Goal: Register for event/course

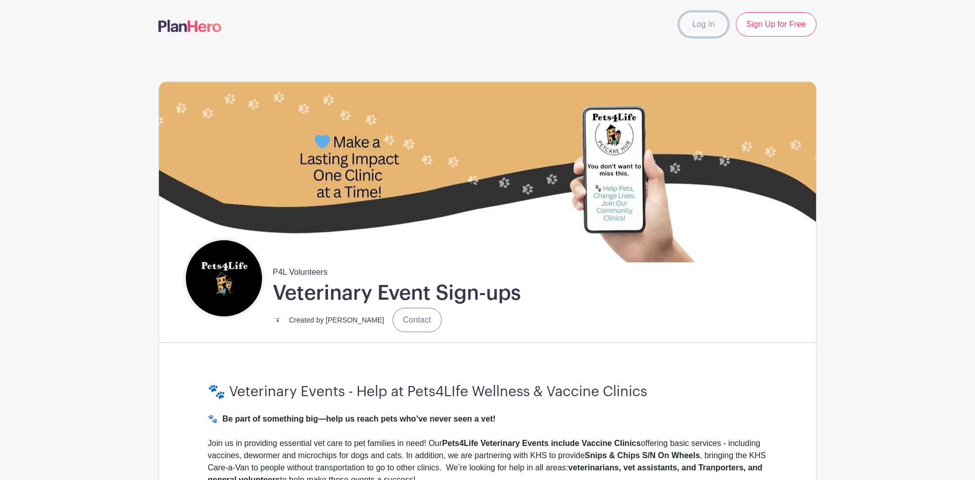
click at [687, 32] on link "Log In" at bounding box center [704, 24] width 48 height 24
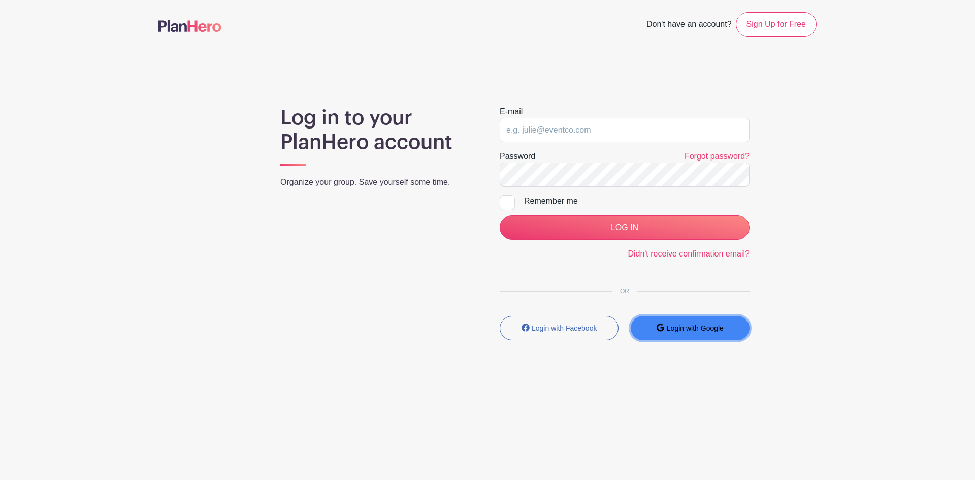
click at [693, 334] on button "Login with Google" at bounding box center [690, 328] width 119 height 24
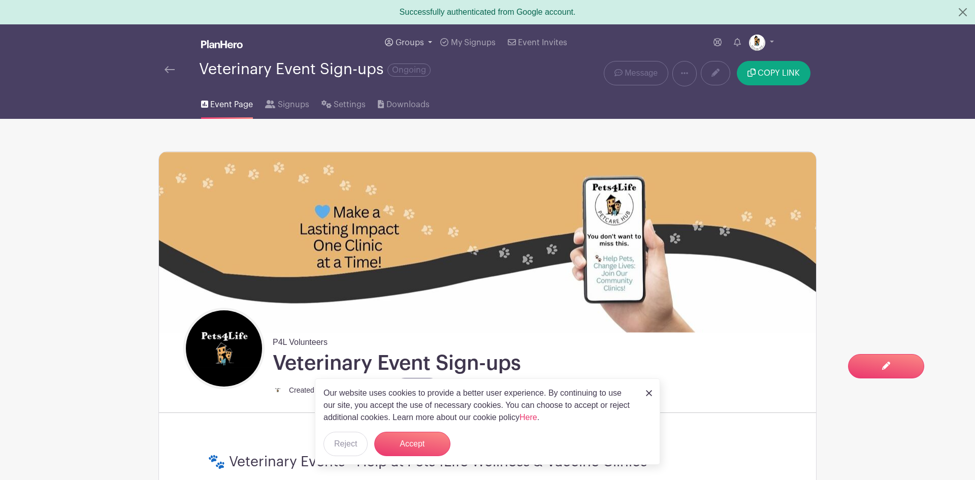
click at [426, 43] on link "Groups" at bounding box center [408, 42] width 55 height 37
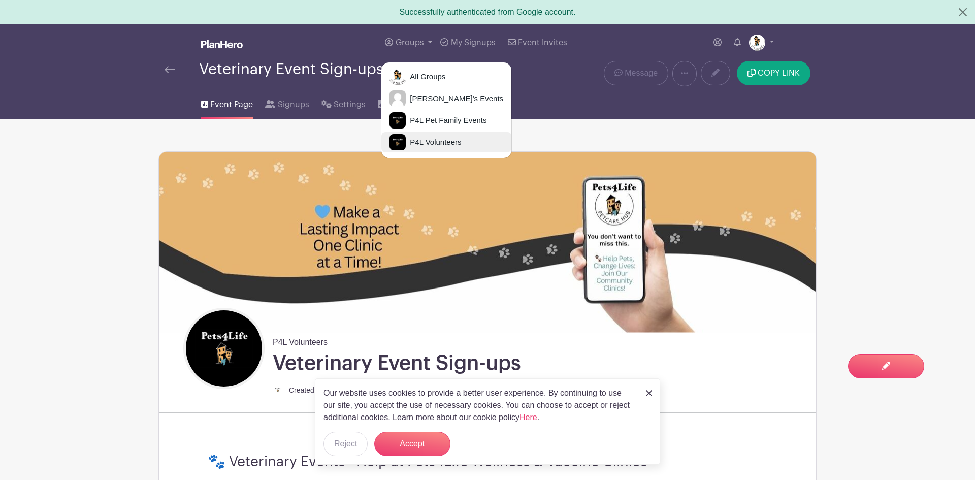
click at [430, 146] on span "P4L Volunteers" at bounding box center [433, 143] width 55 height 12
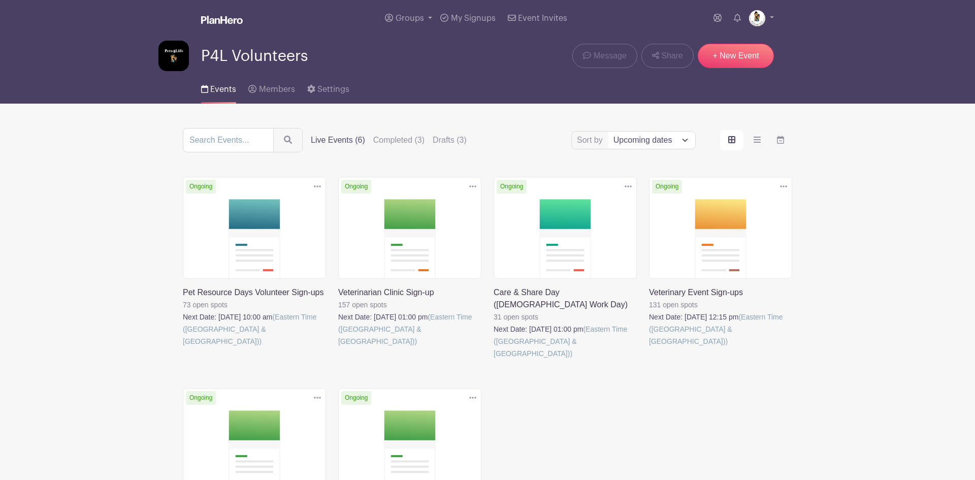
click at [183, 347] on link at bounding box center [183, 347] width 0 height 0
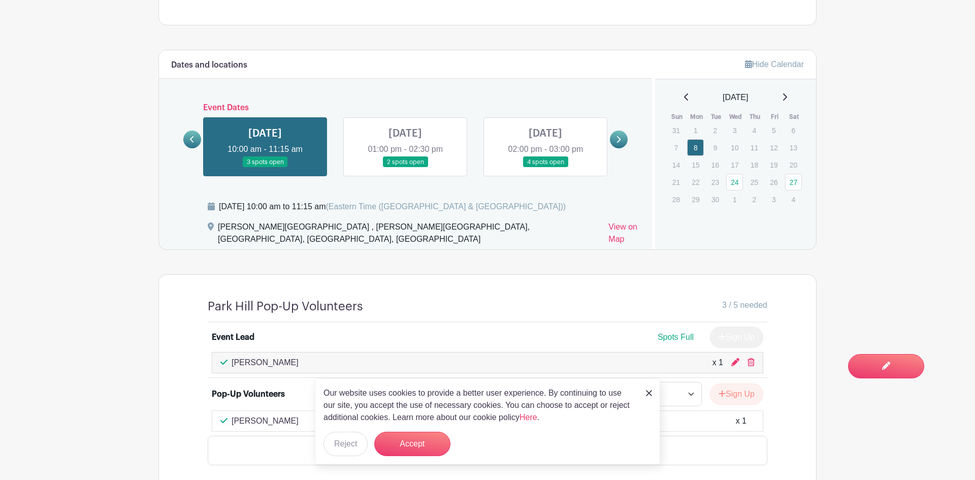
scroll to position [690, 0]
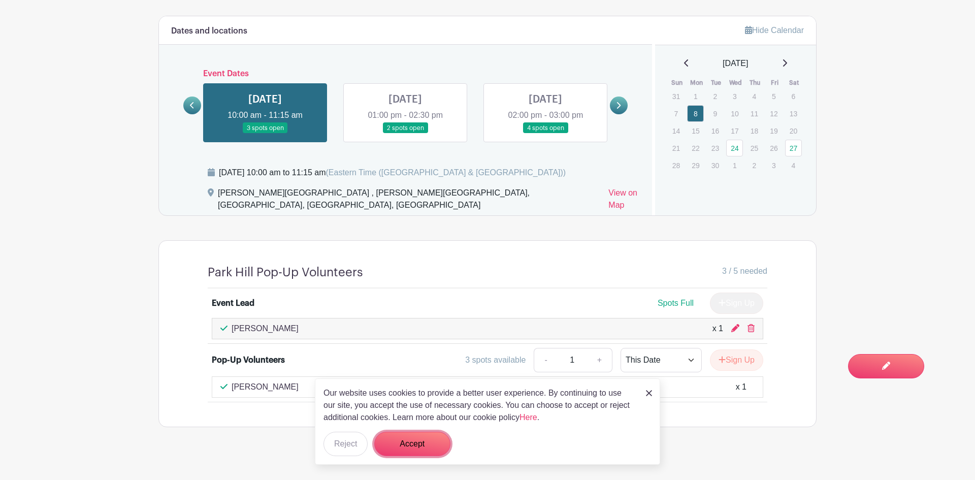
click at [391, 444] on button "Accept" at bounding box center [412, 444] width 76 height 24
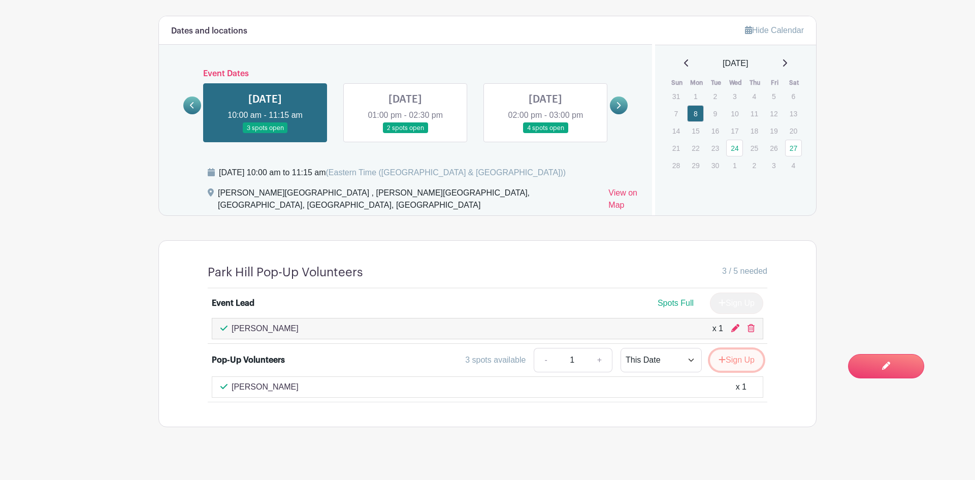
click at [720, 356] on button "Sign Up" at bounding box center [736, 359] width 53 height 21
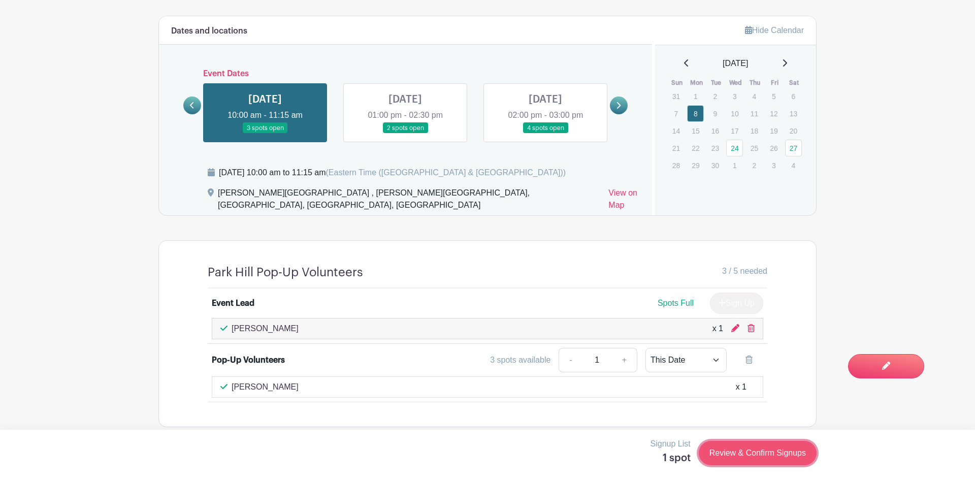
click at [765, 455] on link "Review & Confirm Signups" at bounding box center [758, 453] width 118 height 24
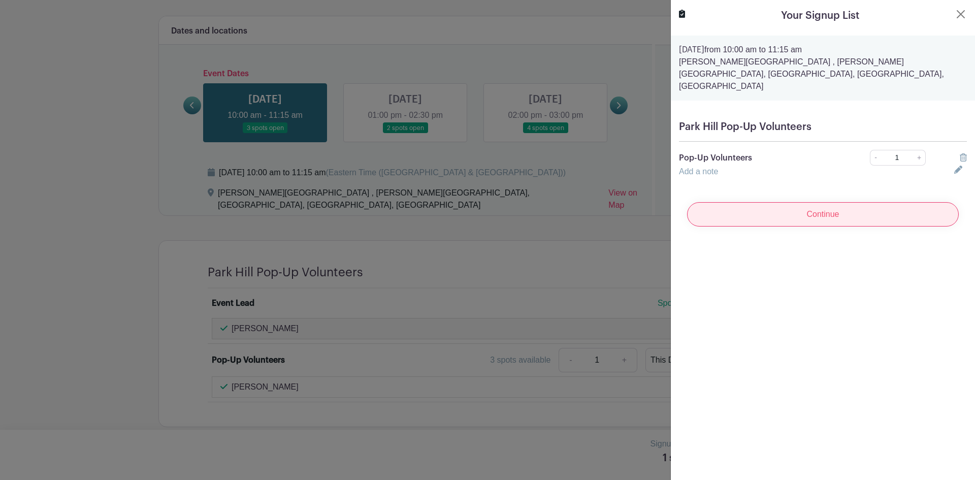
click at [873, 203] on input "Continue" at bounding box center [823, 214] width 272 height 24
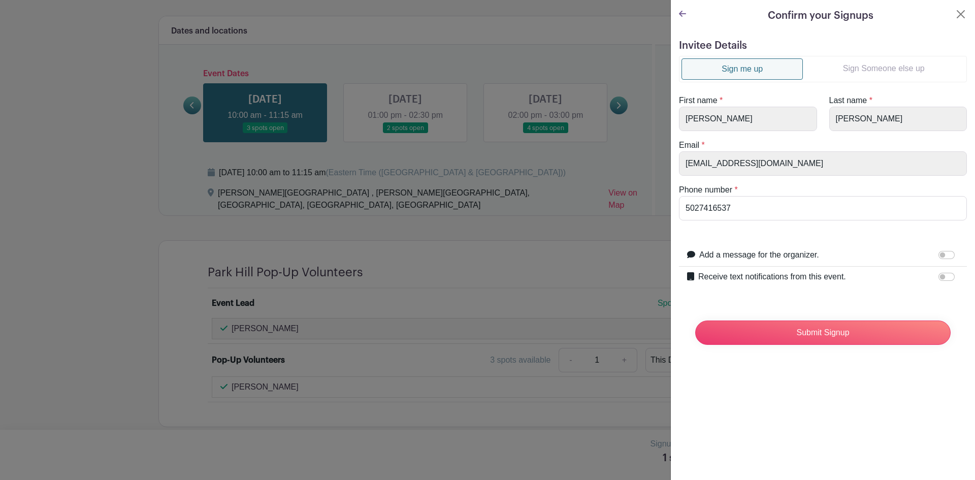
click at [858, 70] on link "Sign Someone else up" at bounding box center [884, 68] width 162 height 20
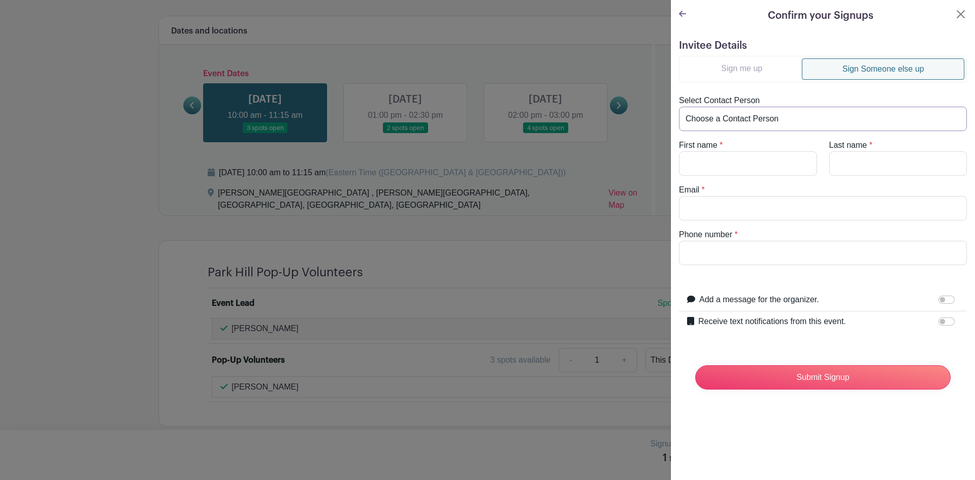
click at [736, 121] on select "Choose a Contact Person [PERSON_NAME] ([EMAIL_ADDRESS][DOMAIN_NAME]) [PERSON_NA…" at bounding box center [823, 119] width 288 height 24
click at [722, 124] on select "Choose a Contact Person [PERSON_NAME] ([EMAIL_ADDRESS][DOMAIN_NAME]) [PERSON_NA…" at bounding box center [823, 119] width 288 height 24
click at [715, 159] on input "First name" at bounding box center [748, 163] width 138 height 24
type input "[PERSON_NAME]"
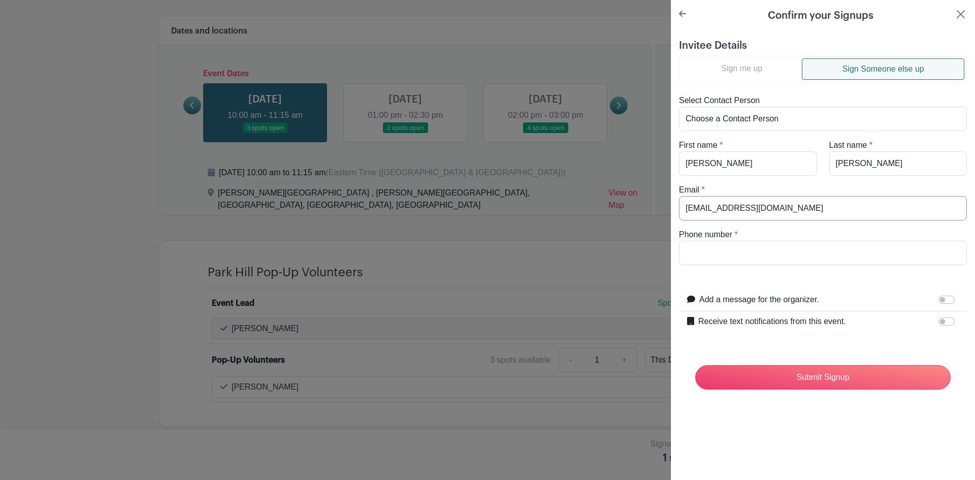
type input "[EMAIL_ADDRESS][DOMAIN_NAME]"
click at [700, 256] on input "Phone number" at bounding box center [823, 253] width 288 height 24
type input "5023099303"
click at [766, 379] on input "Submit Signup" at bounding box center [822, 377] width 255 height 24
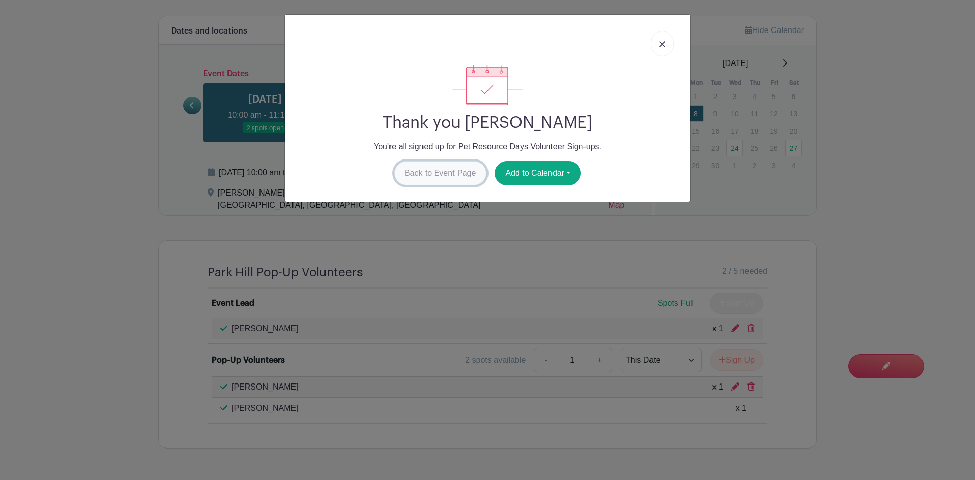
click at [435, 178] on link "Back to Event Page" at bounding box center [440, 173] width 93 height 24
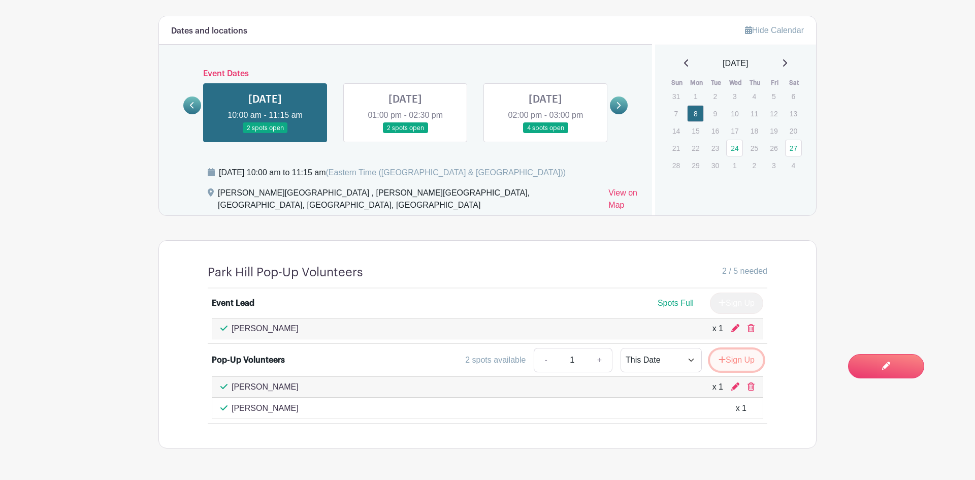
click at [728, 349] on button "Sign Up" at bounding box center [736, 359] width 53 height 21
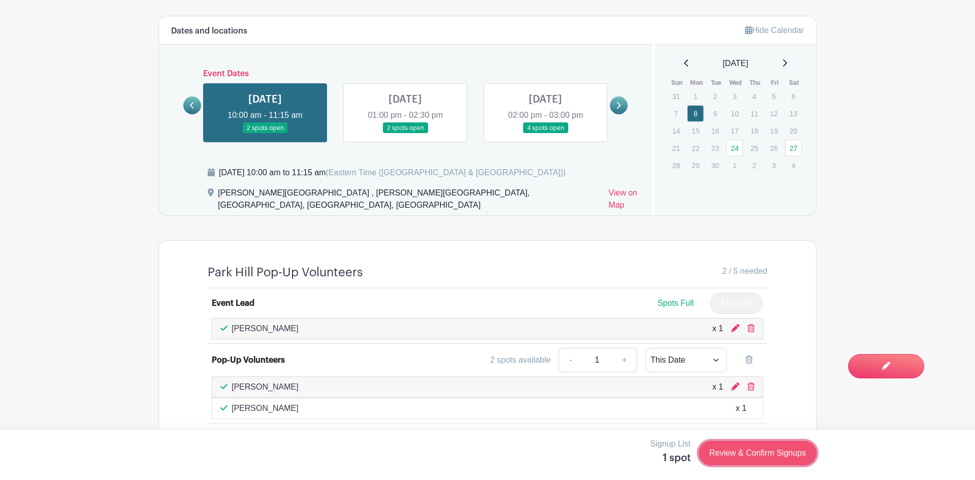
click at [755, 451] on link "Review & Confirm Signups" at bounding box center [758, 453] width 118 height 24
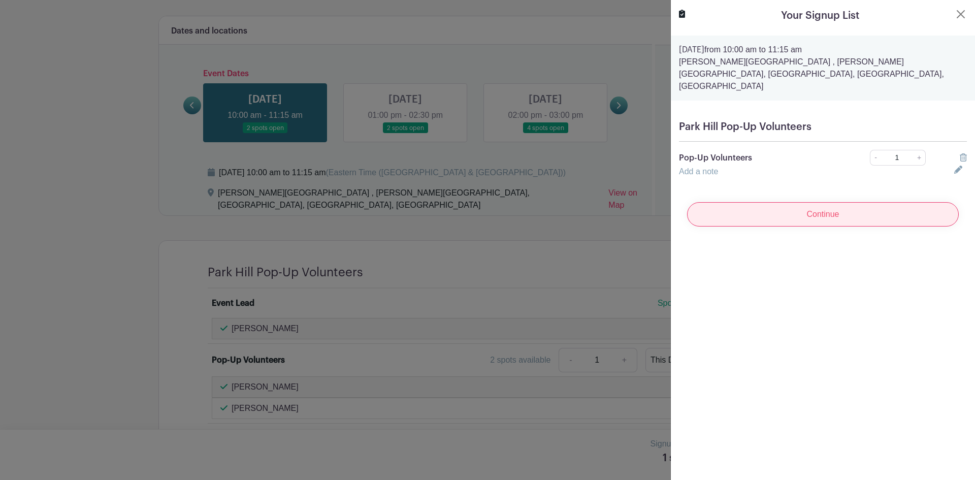
click at [814, 209] on input "Continue" at bounding box center [823, 214] width 272 height 24
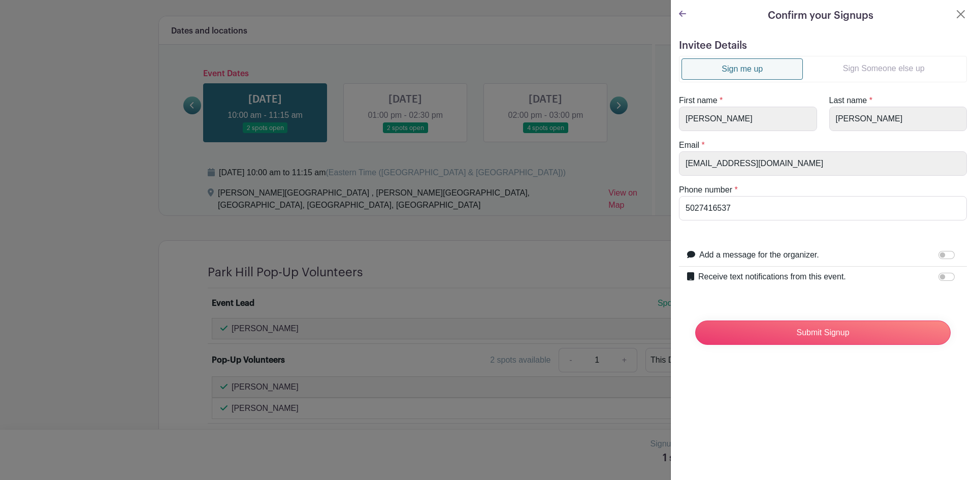
click at [887, 75] on link "Sign Someone else up" at bounding box center [884, 68] width 162 height 20
click at [884, 72] on link "Sign Someone else up" at bounding box center [884, 68] width 162 height 20
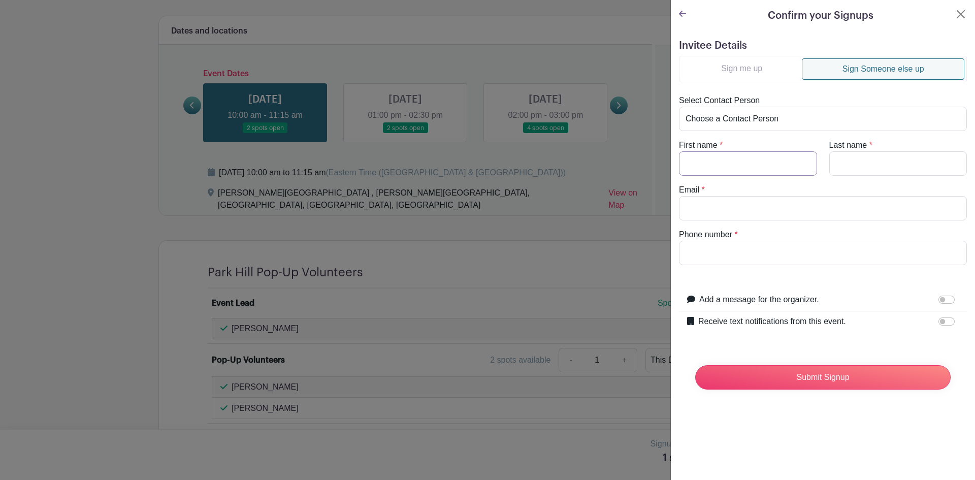
click at [708, 170] on input "First name" at bounding box center [748, 163] width 138 height 24
type input "[PERSON_NAME]"
click at [715, 210] on input "[EMAIL_ADDRESS][DOMAIN_NAME]" at bounding box center [823, 208] width 288 height 24
type input "[EMAIL_ADDRESS][DOMAIN_NAME]"
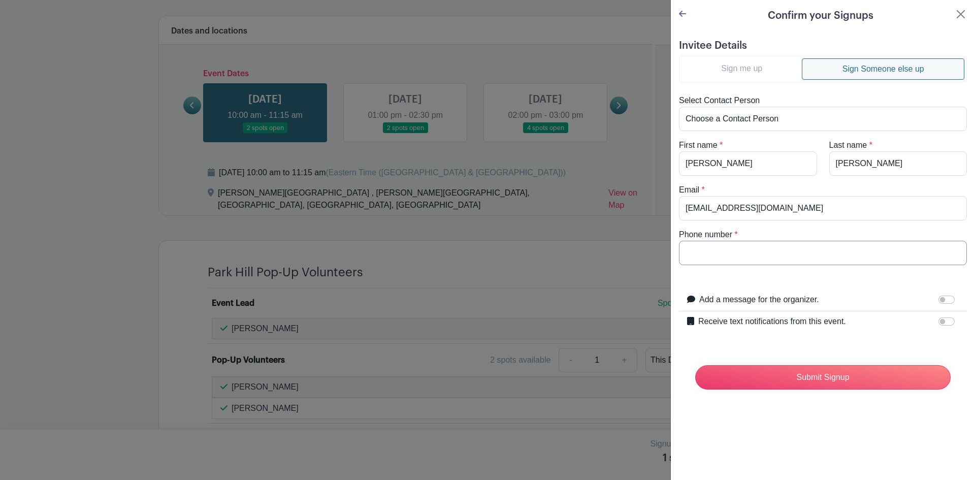
click at [714, 245] on input "Phone number" at bounding box center [823, 253] width 288 height 24
type input "9793251002"
click at [844, 372] on input "Submit Signup" at bounding box center [822, 377] width 255 height 24
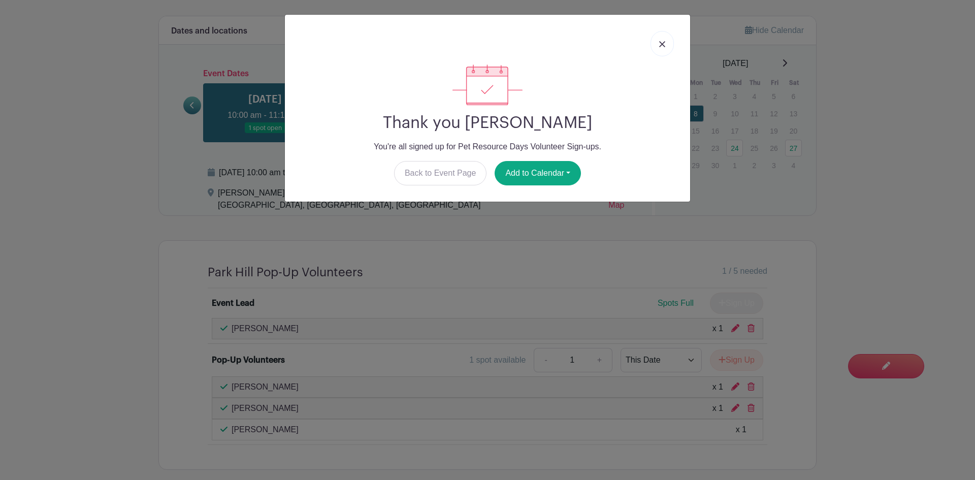
click at [661, 47] on img at bounding box center [662, 44] width 6 height 6
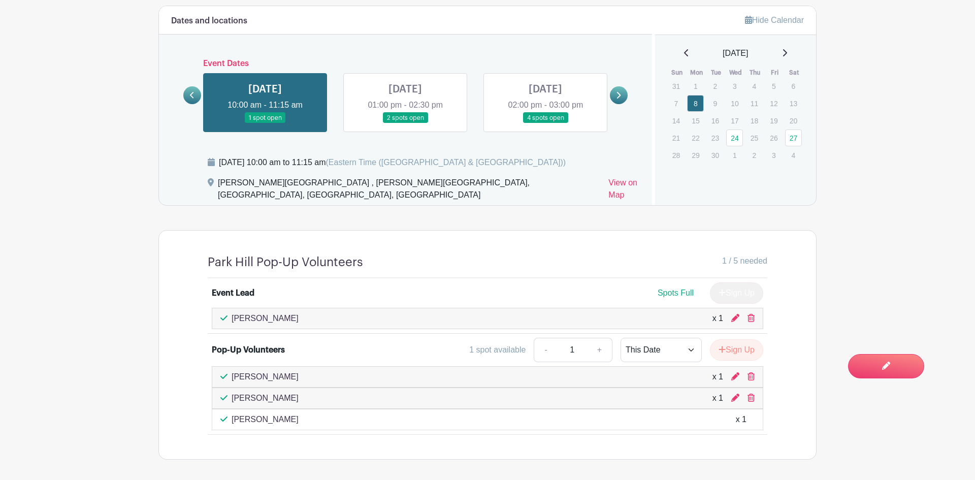
scroll to position [705, 0]
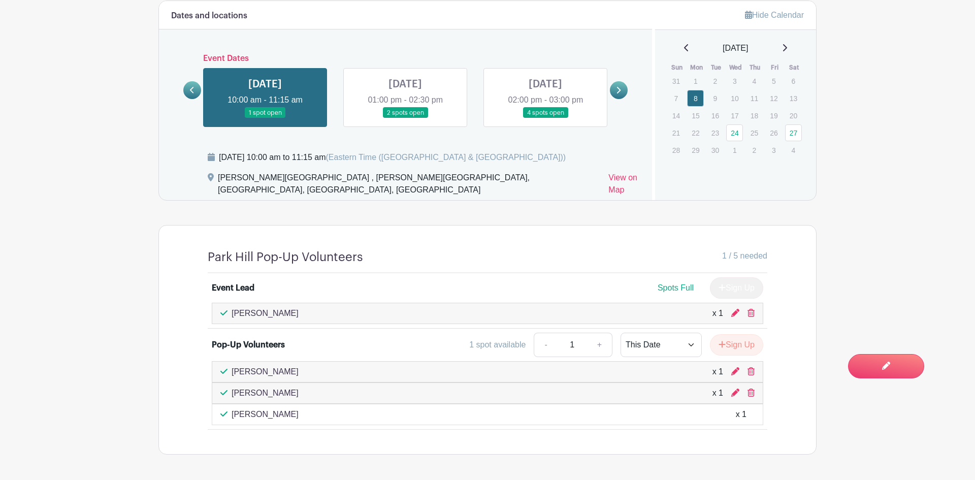
click at [405, 118] on link at bounding box center [405, 118] width 0 height 0
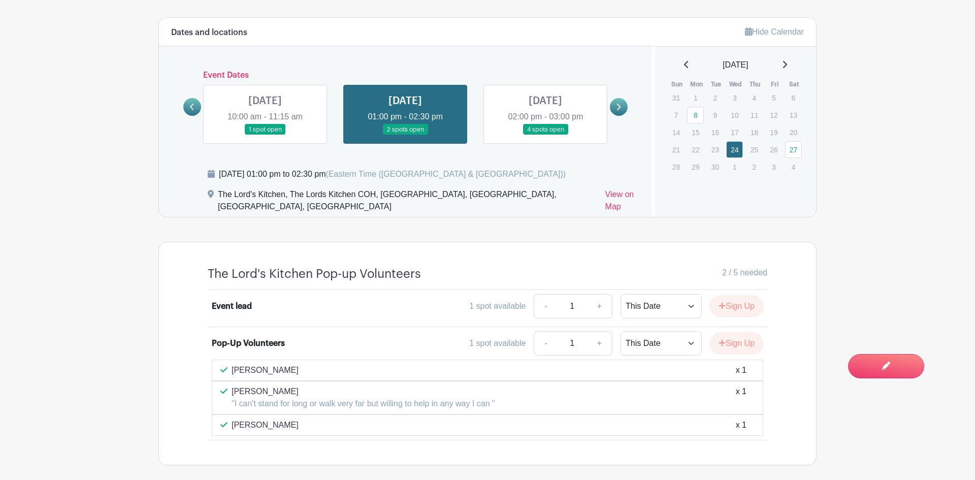
scroll to position [687, 0]
click at [545, 136] on link at bounding box center [545, 136] width 0 height 0
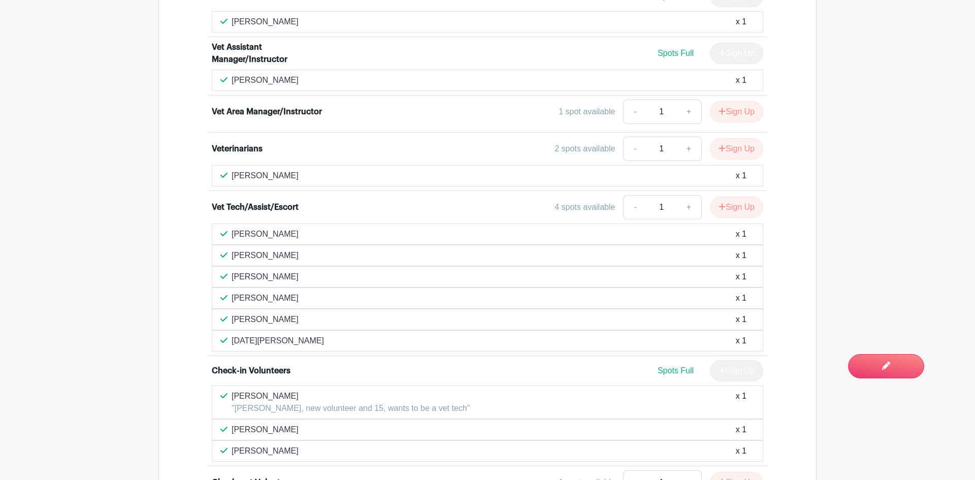
scroll to position [474, 0]
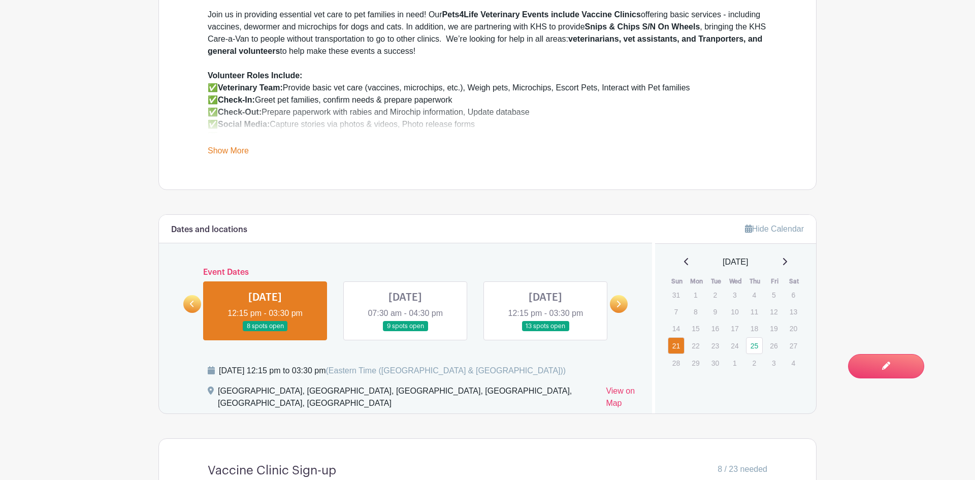
click at [620, 304] on icon at bounding box center [619, 304] width 4 height 7
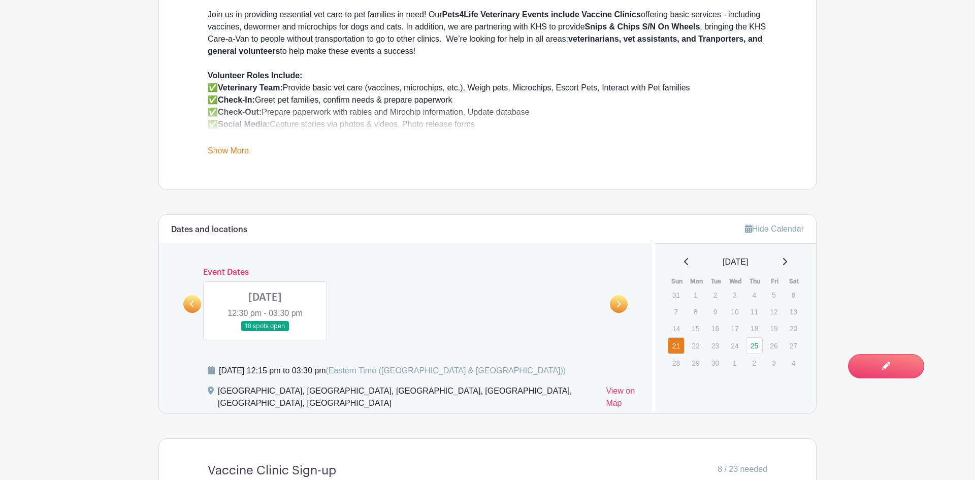
click at [265, 332] on link at bounding box center [265, 332] width 0 height 0
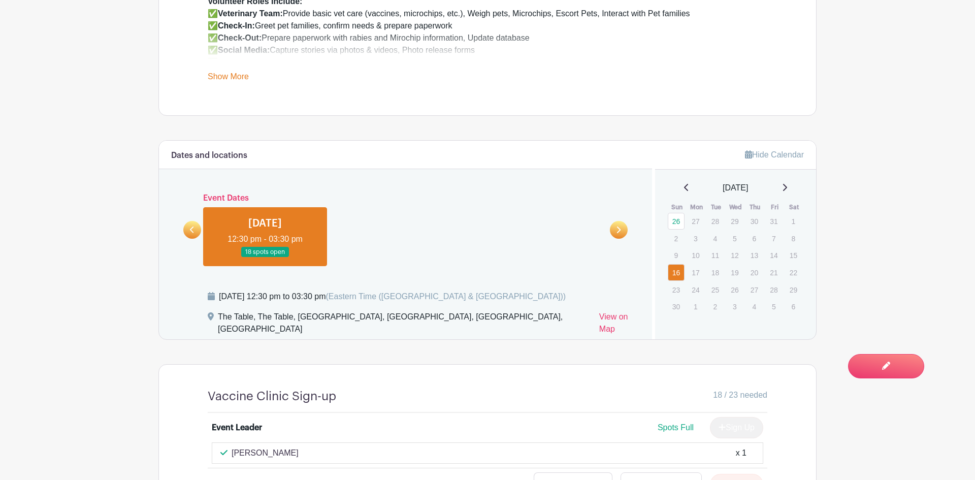
scroll to position [384, 0]
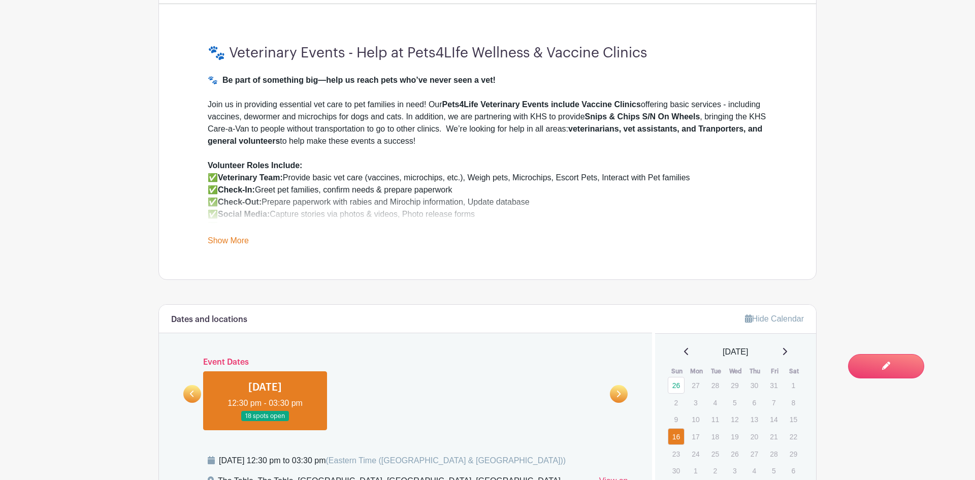
click at [186, 395] on link at bounding box center [192, 394] width 18 height 18
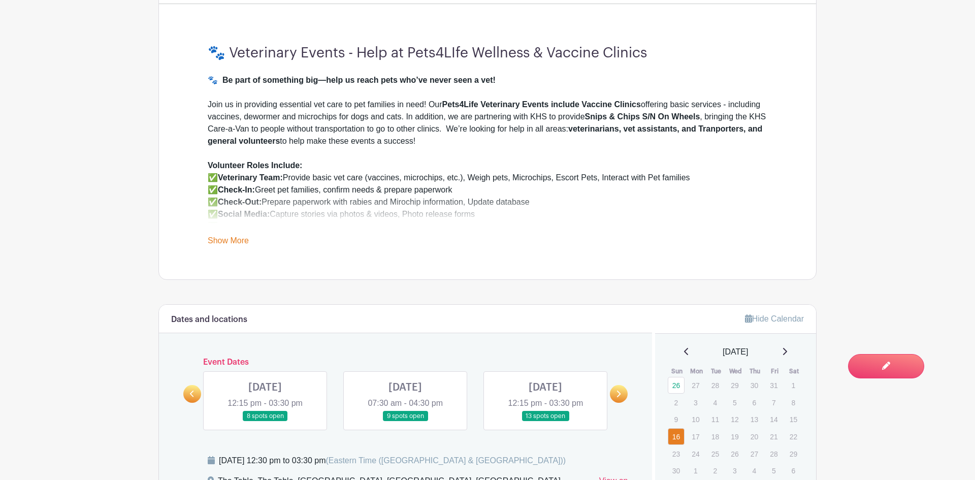
click at [265, 422] on link at bounding box center [265, 422] width 0 height 0
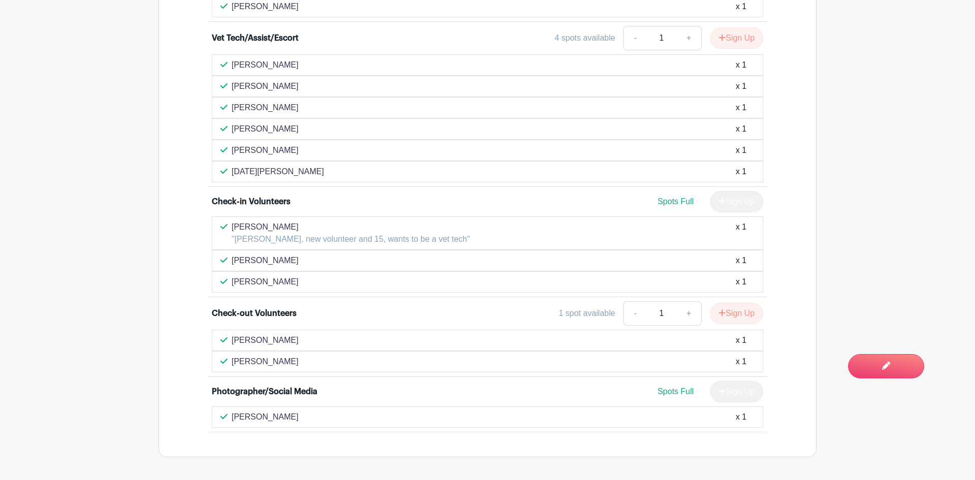
scroll to position [1150, 0]
click at [740, 305] on button "Sign Up" at bounding box center [736, 311] width 53 height 21
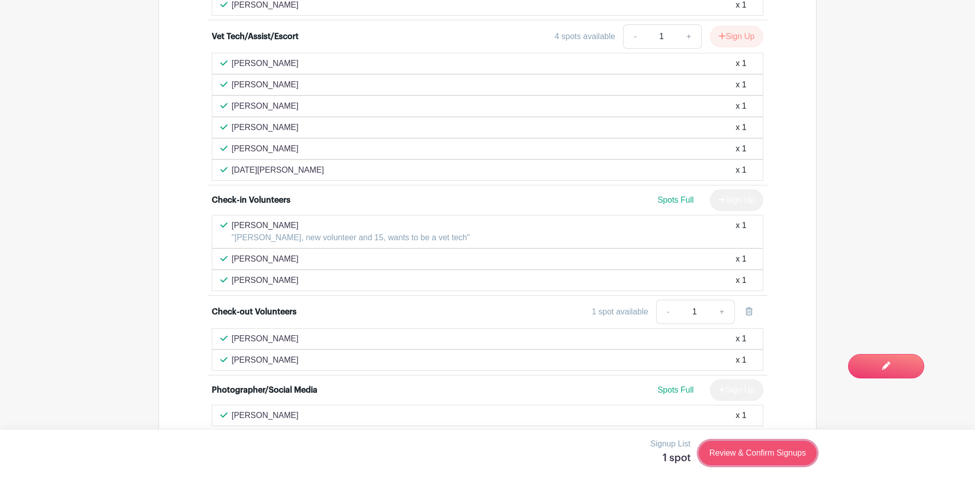
click at [786, 458] on link "Review & Confirm Signups" at bounding box center [758, 453] width 118 height 24
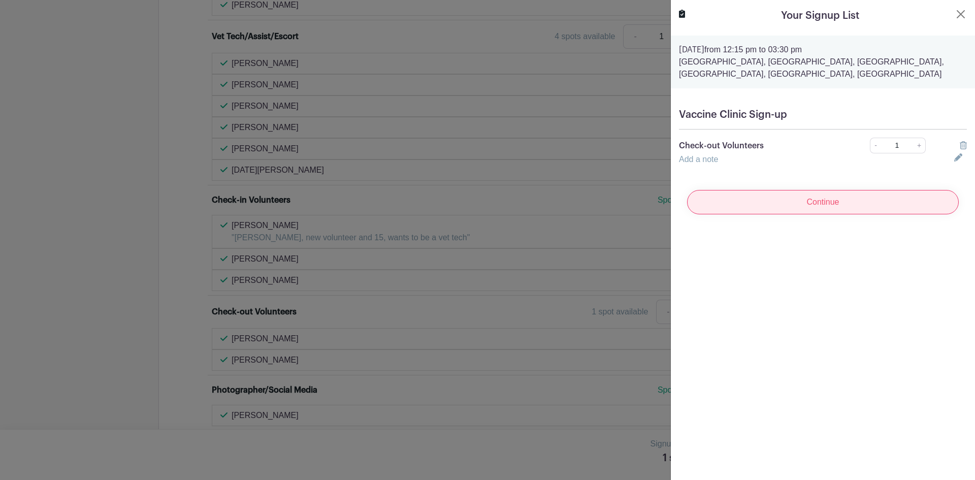
click at [780, 200] on input "Continue" at bounding box center [823, 202] width 272 height 24
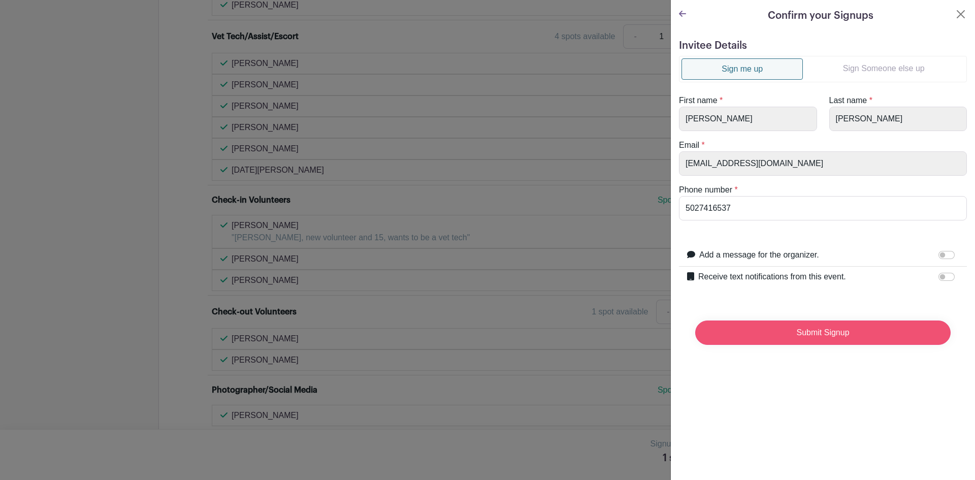
click at [790, 335] on input "Submit Signup" at bounding box center [822, 332] width 255 height 24
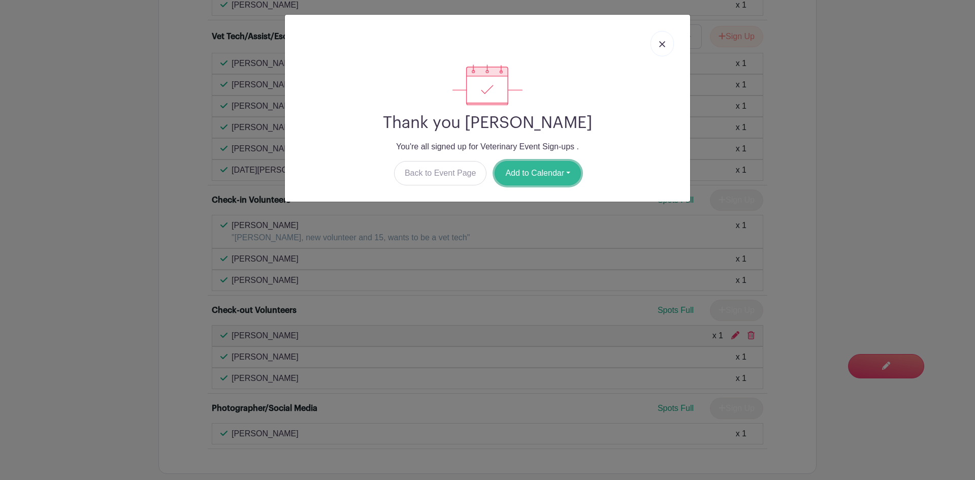
click at [546, 176] on button "Add to Calendar" at bounding box center [538, 173] width 86 height 24
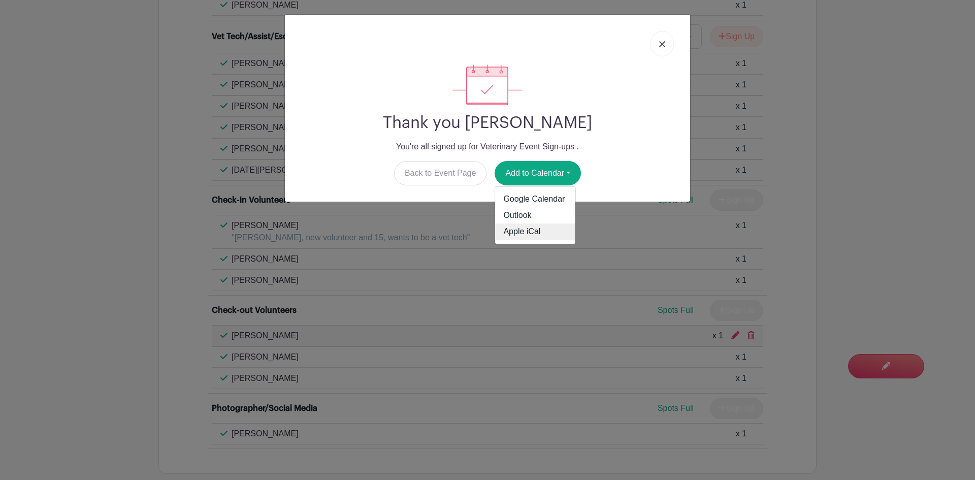
click at [528, 231] on link "Apple iCal" at bounding box center [535, 231] width 80 height 16
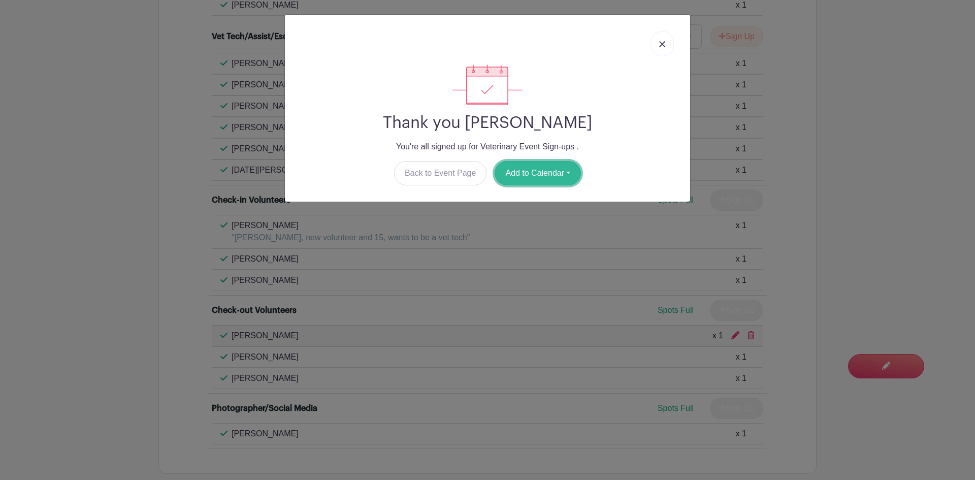
click at [538, 170] on button "Add to Calendar" at bounding box center [538, 173] width 86 height 24
click at [531, 198] on link "Google Calendar" at bounding box center [535, 199] width 80 height 16
click at [659, 43] on img at bounding box center [662, 44] width 6 height 6
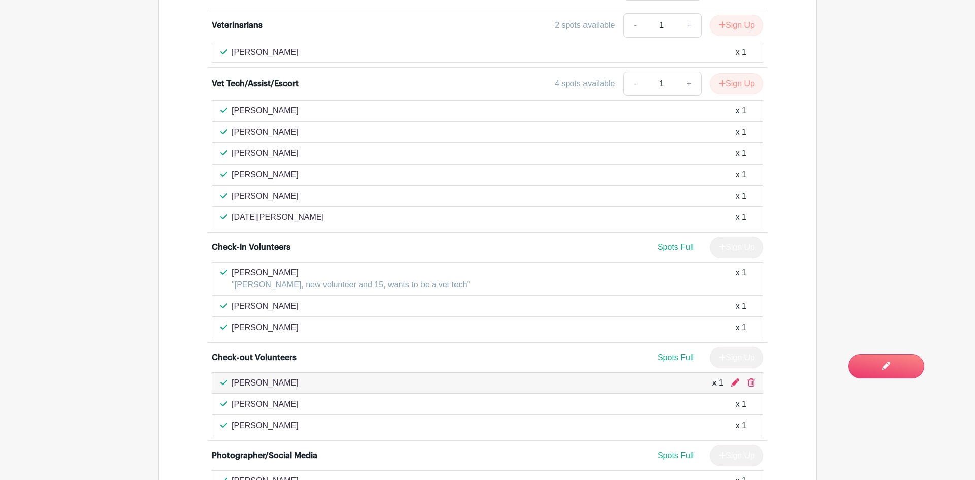
scroll to position [633, 0]
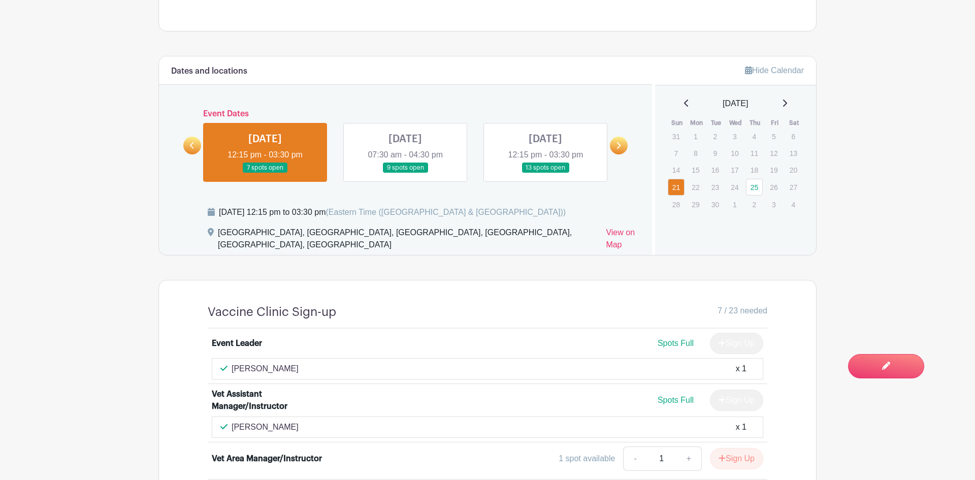
click at [405, 173] on link at bounding box center [405, 173] width 0 height 0
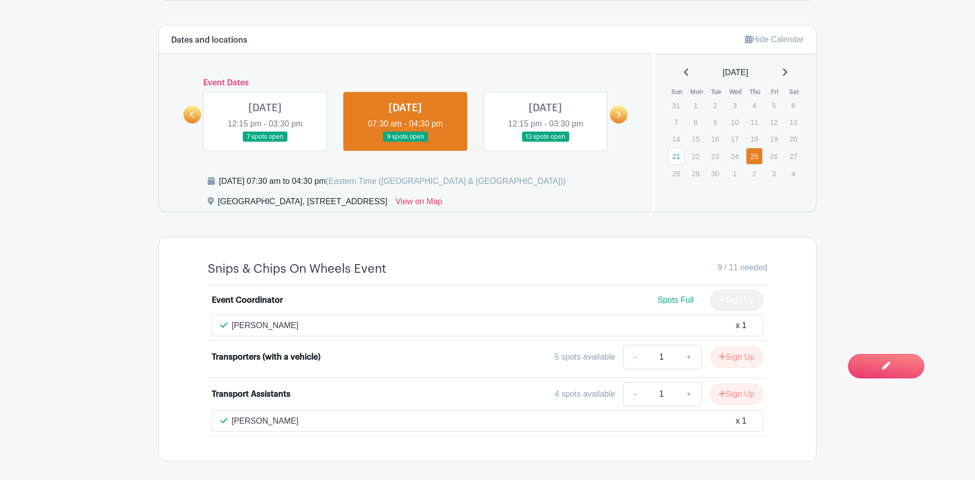
scroll to position [709, 0]
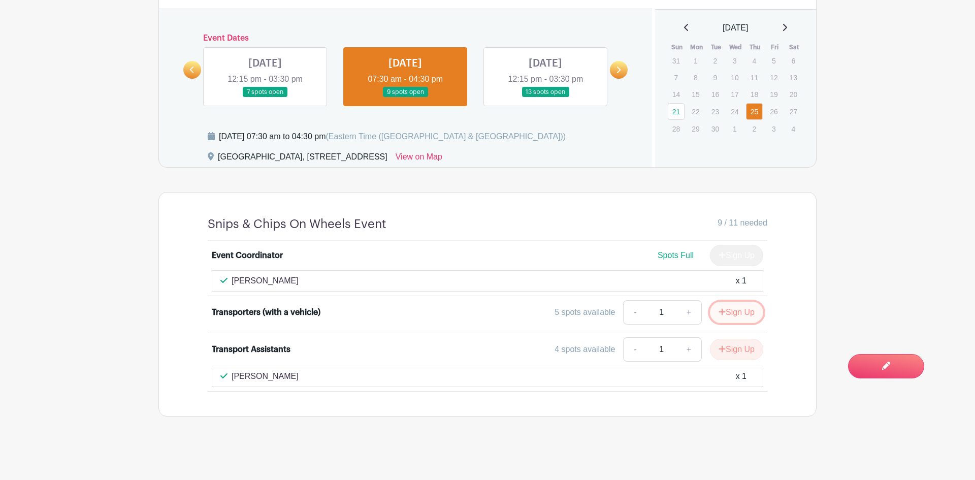
click at [728, 315] on button "Sign Up" at bounding box center [736, 312] width 53 height 21
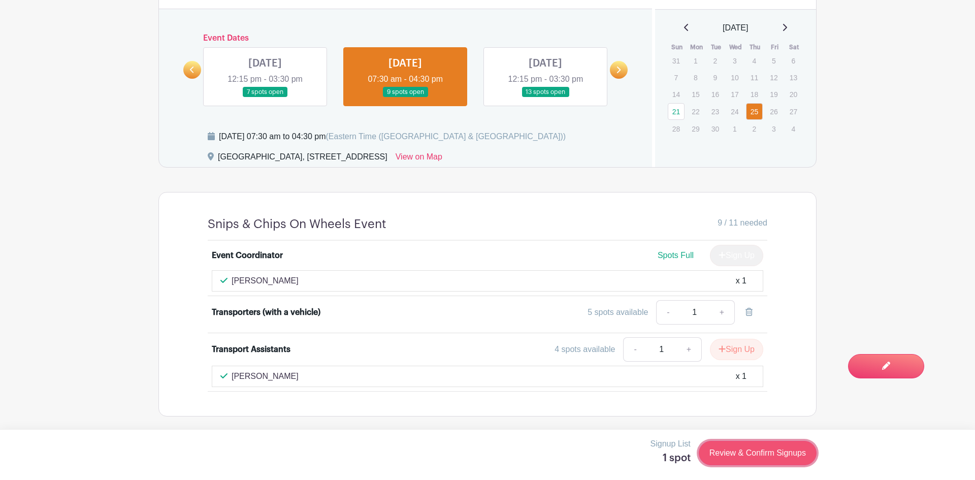
click at [749, 460] on link "Review & Confirm Signups" at bounding box center [758, 453] width 118 height 24
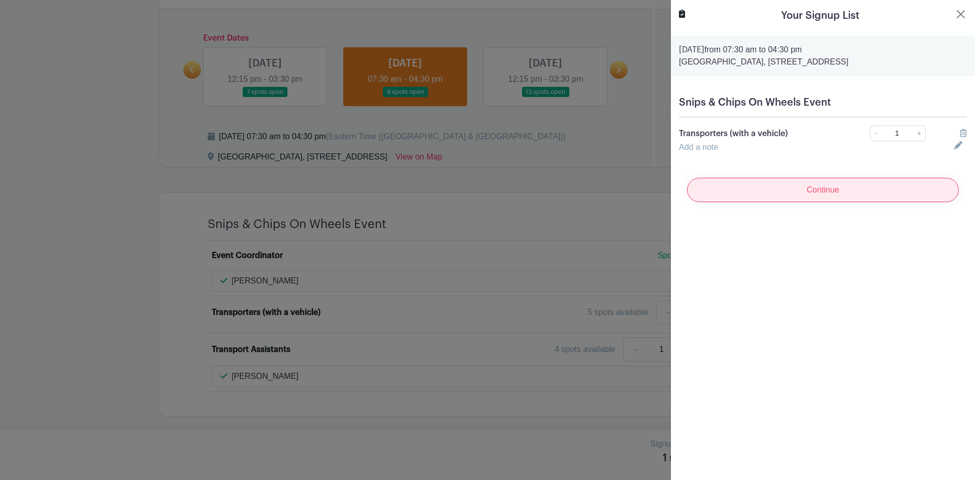
click at [770, 198] on input "Continue" at bounding box center [823, 190] width 272 height 24
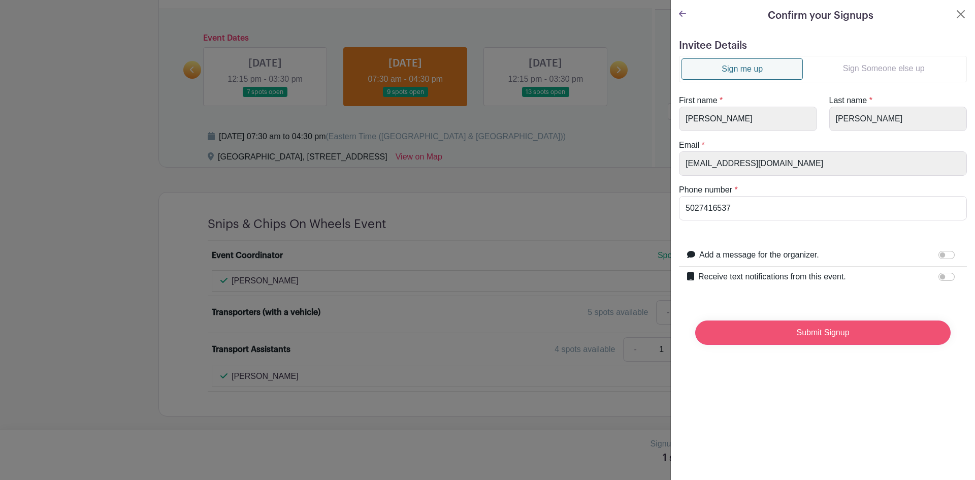
click at [826, 335] on input "Submit Signup" at bounding box center [822, 332] width 255 height 24
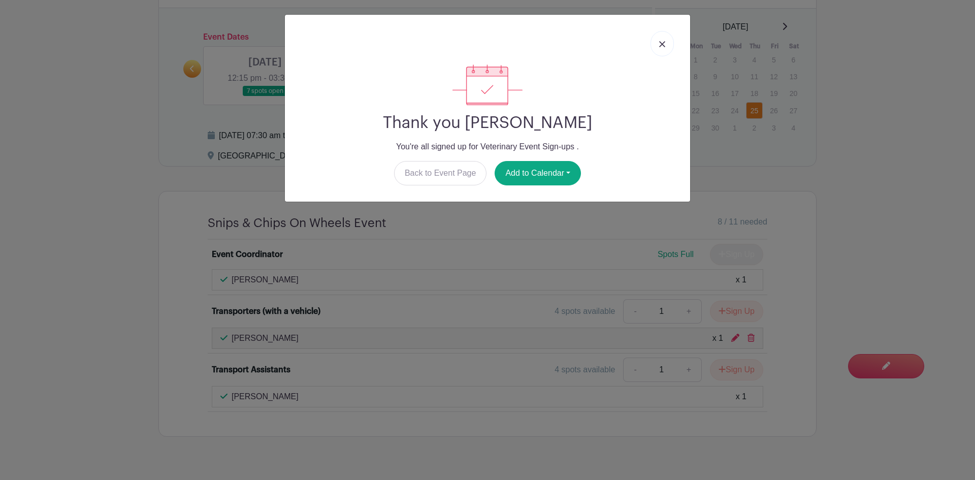
click at [661, 46] on img at bounding box center [662, 44] width 6 height 6
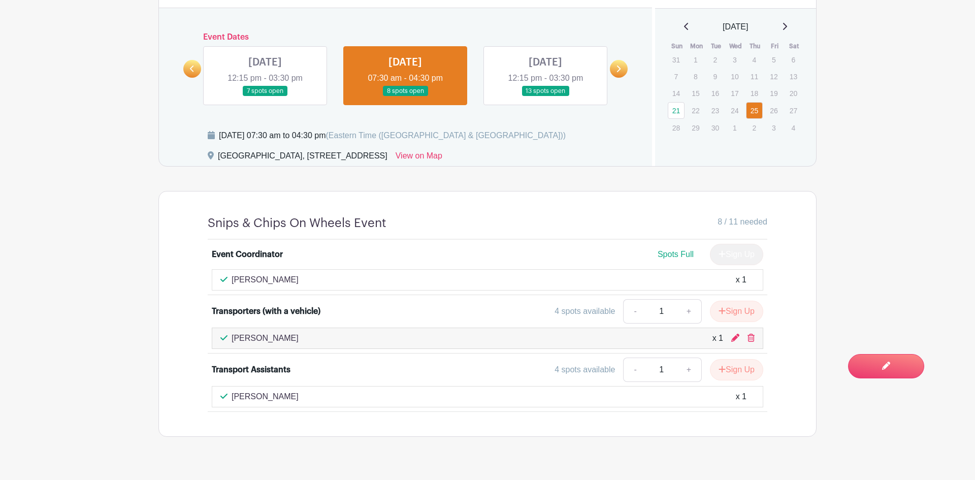
click at [545, 96] on link at bounding box center [545, 96] width 0 height 0
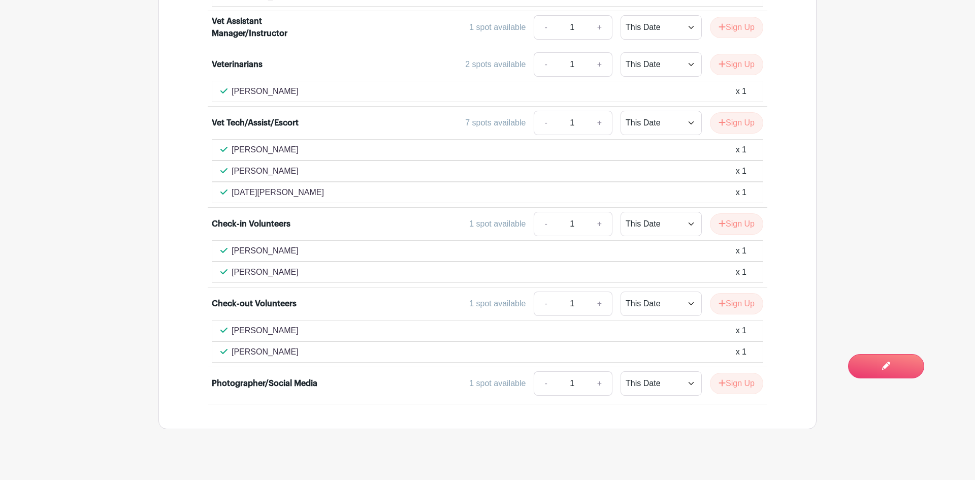
scroll to position [1075, 0]
click at [714, 296] on button "Sign Up" at bounding box center [736, 302] width 53 height 21
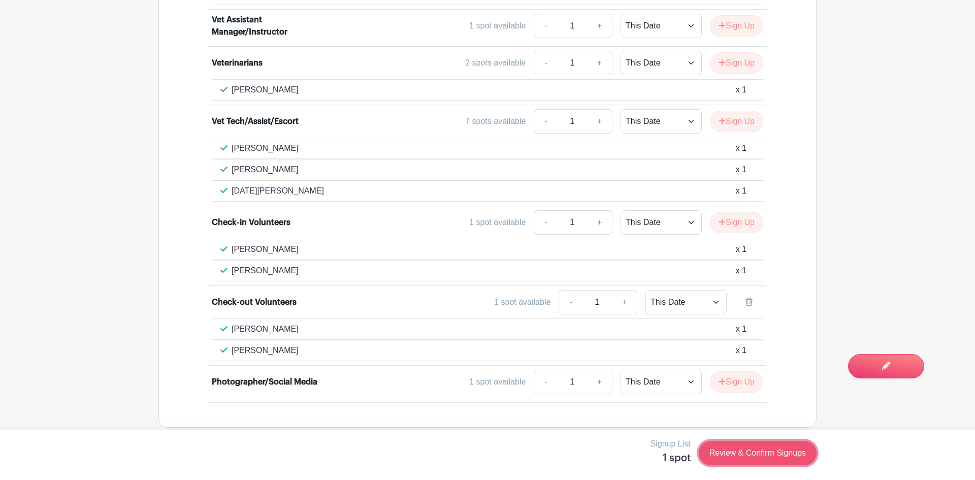
click at [757, 450] on link "Review & Confirm Signups" at bounding box center [758, 453] width 118 height 24
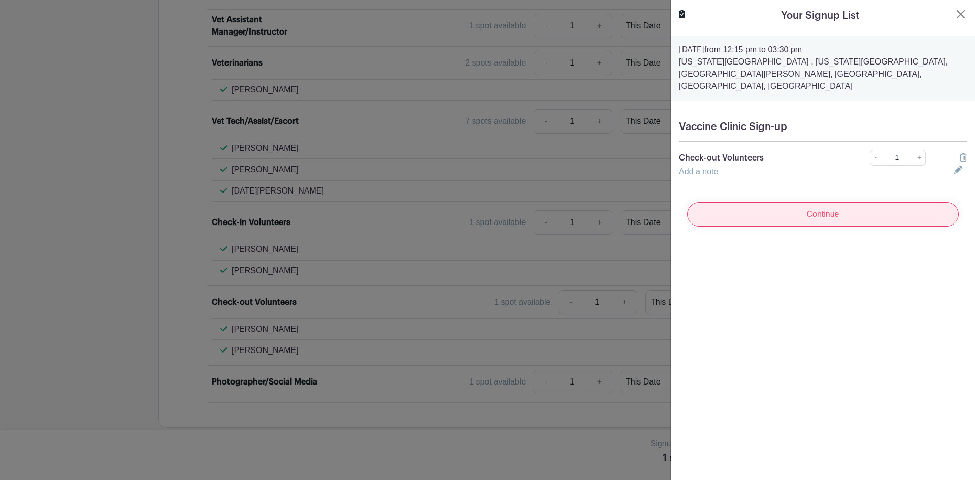
click at [763, 209] on input "Continue" at bounding box center [823, 214] width 272 height 24
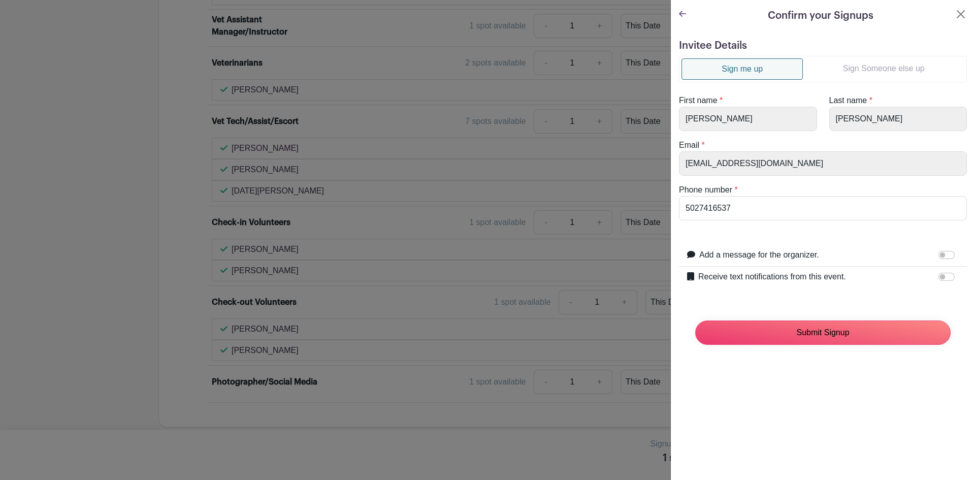
click at [820, 331] on input "Submit Signup" at bounding box center [822, 332] width 255 height 24
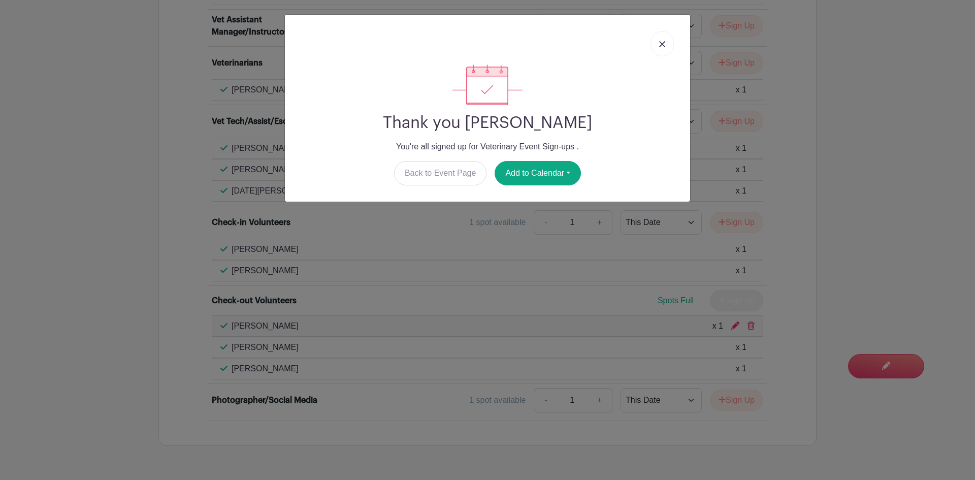
click at [663, 43] on img at bounding box center [662, 44] width 6 height 6
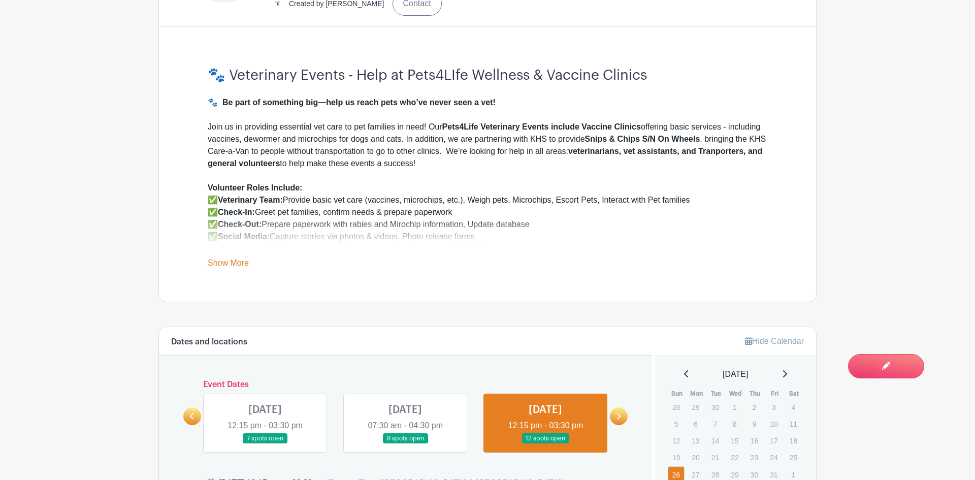
scroll to position [442, 0]
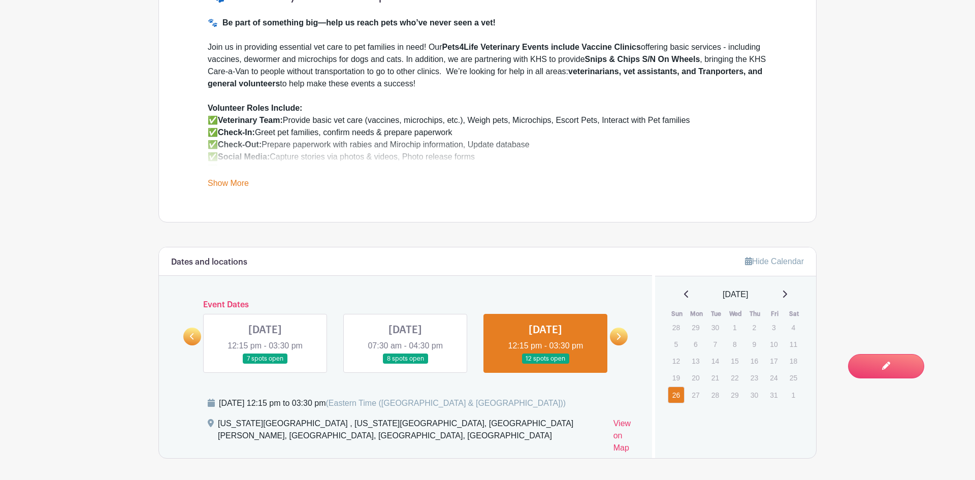
click at [618, 338] on icon at bounding box center [618, 337] width 5 height 8
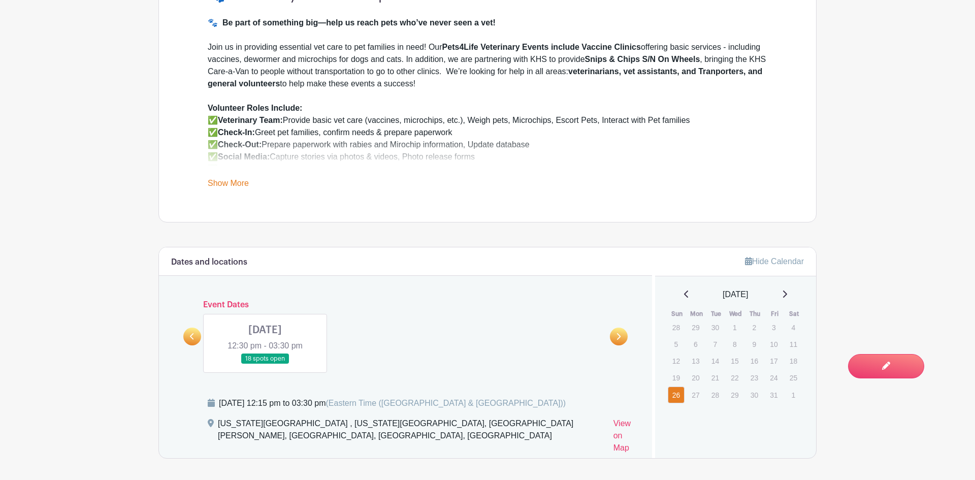
click at [265, 364] on link at bounding box center [265, 364] width 0 height 0
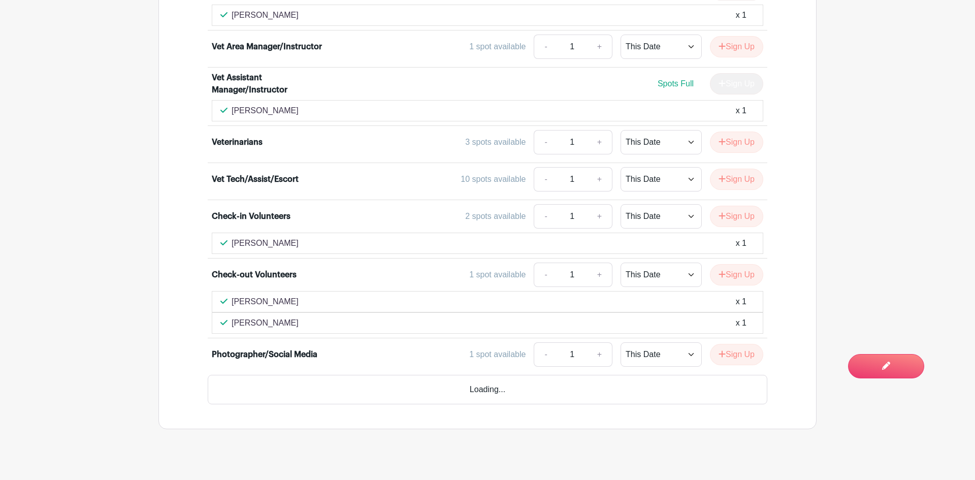
scroll to position [959, 0]
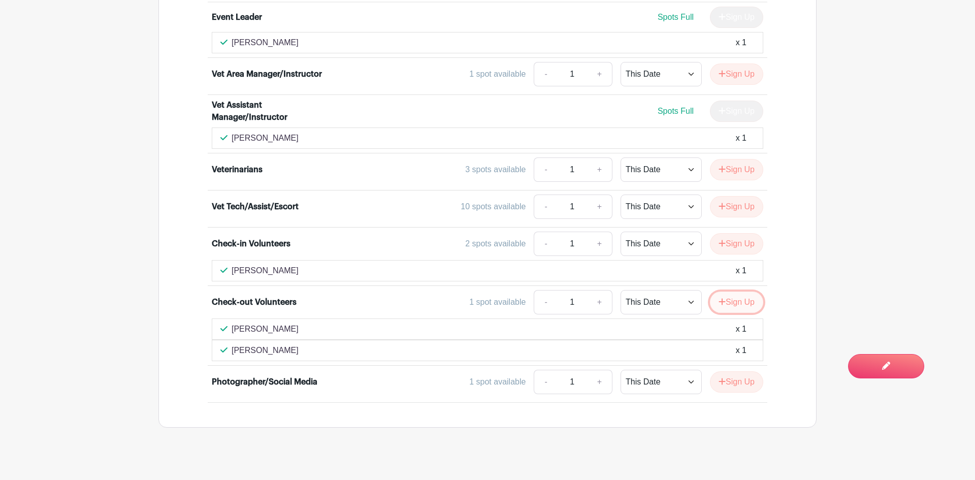
click at [726, 292] on button "Sign Up" at bounding box center [736, 302] width 53 height 21
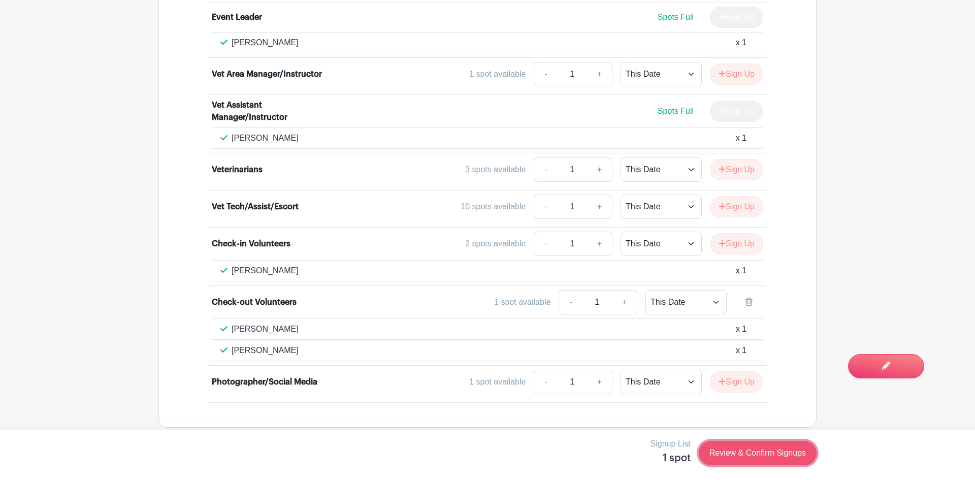
click at [735, 458] on link "Review & Confirm Signups" at bounding box center [758, 453] width 118 height 24
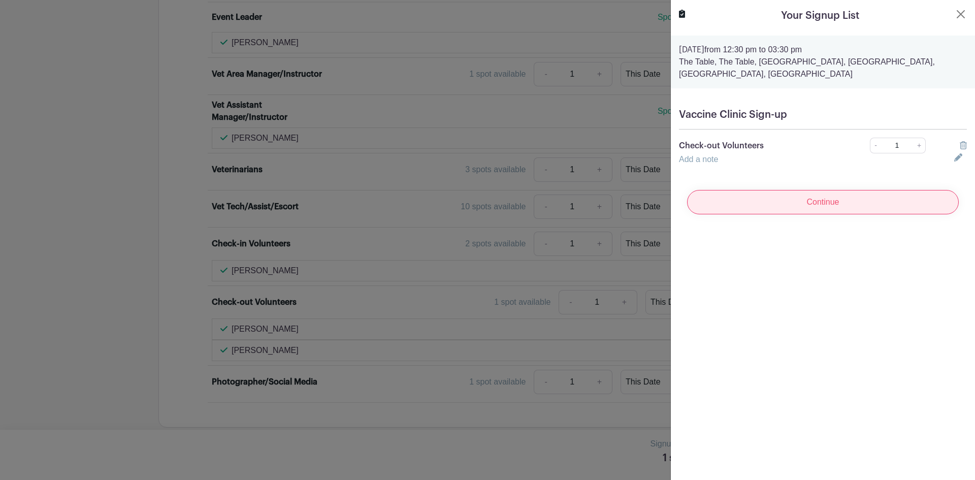
click at [744, 192] on input "Continue" at bounding box center [823, 202] width 272 height 24
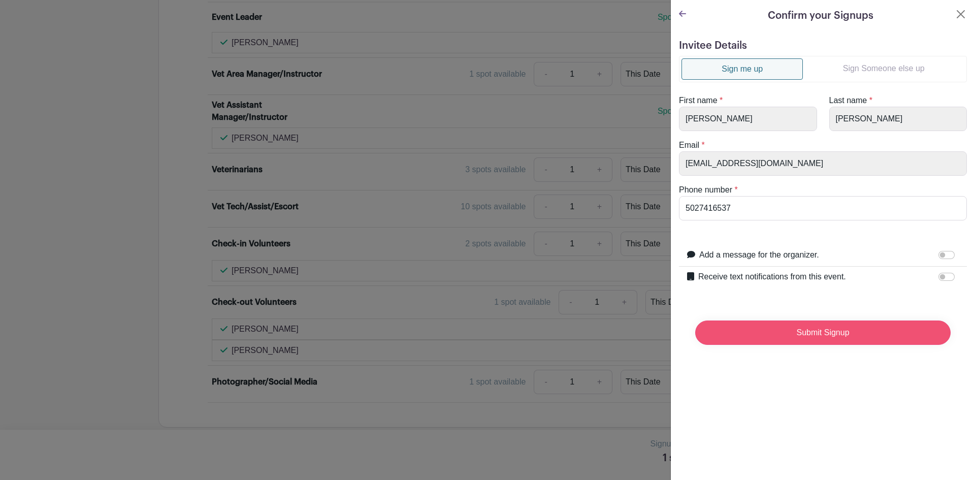
click at [793, 333] on input "Submit Signup" at bounding box center [822, 332] width 255 height 24
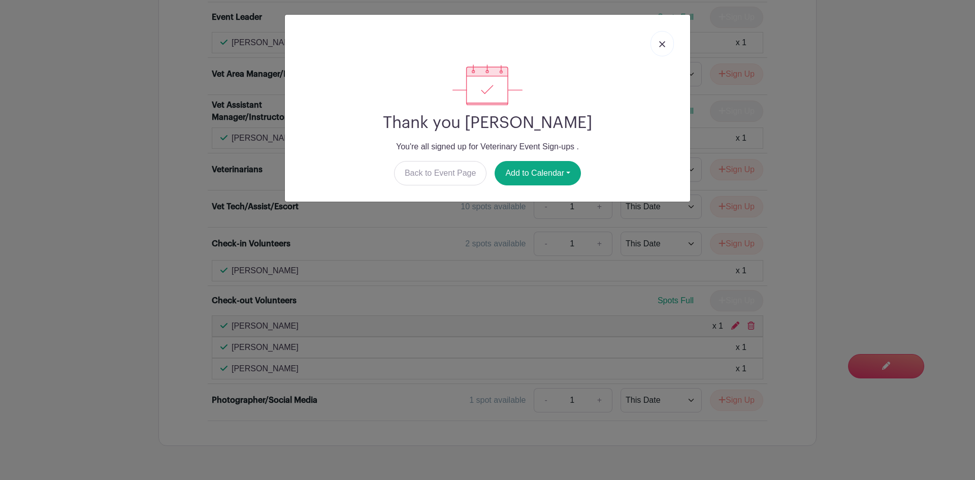
click at [666, 47] on link at bounding box center [662, 43] width 23 height 25
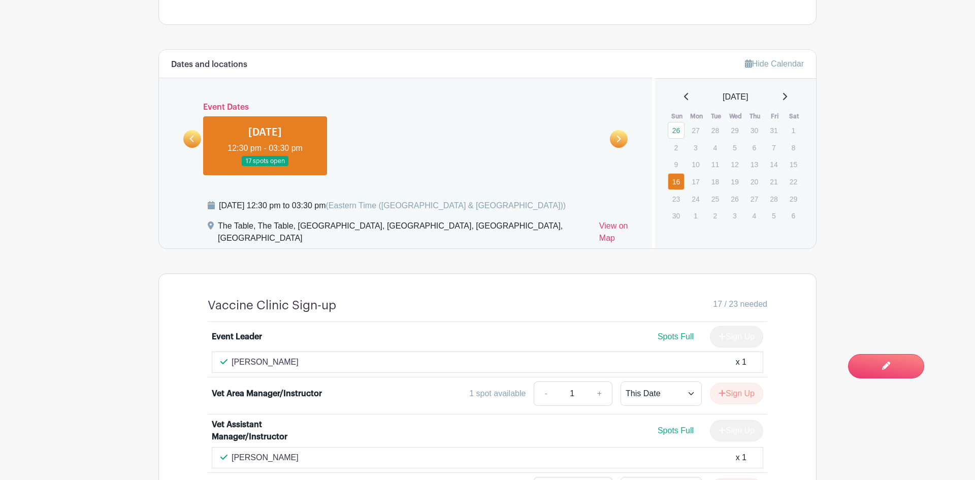
scroll to position [628, 0]
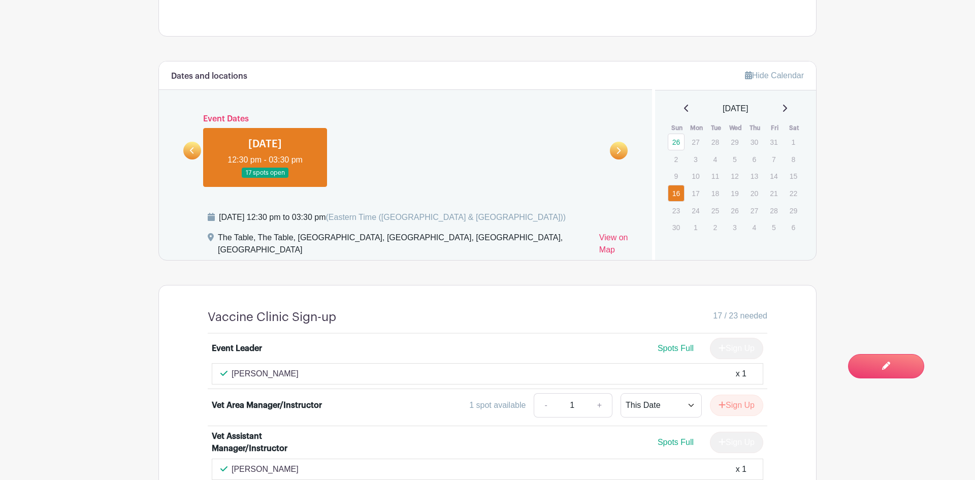
click at [621, 154] on link at bounding box center [619, 151] width 18 height 18
click at [193, 150] on icon at bounding box center [192, 151] width 5 height 8
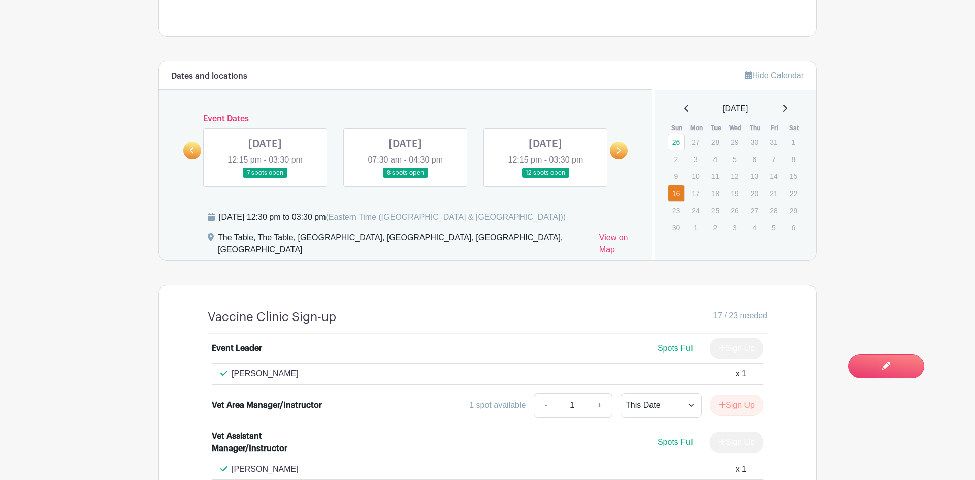
click at [193, 150] on icon at bounding box center [192, 151] width 5 height 8
click at [633, 154] on div "Dates and locations Event Dates SAT Jul 05, 2025 12:00 pm - 03:30 pm 29 spots o…" at bounding box center [405, 160] width 493 height 199
click at [624, 154] on link at bounding box center [619, 151] width 18 height 18
click at [405, 178] on link at bounding box center [405, 178] width 0 height 0
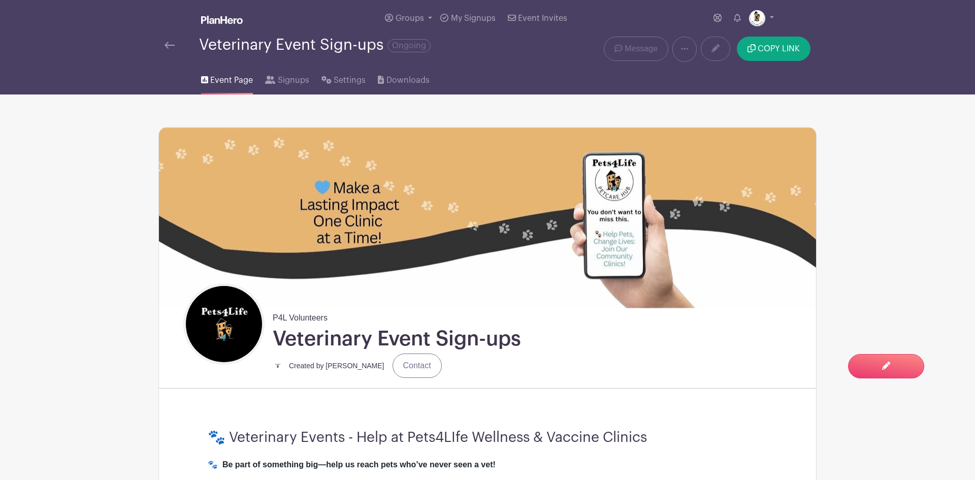
click at [454, 281] on img at bounding box center [487, 217] width 657 height 180
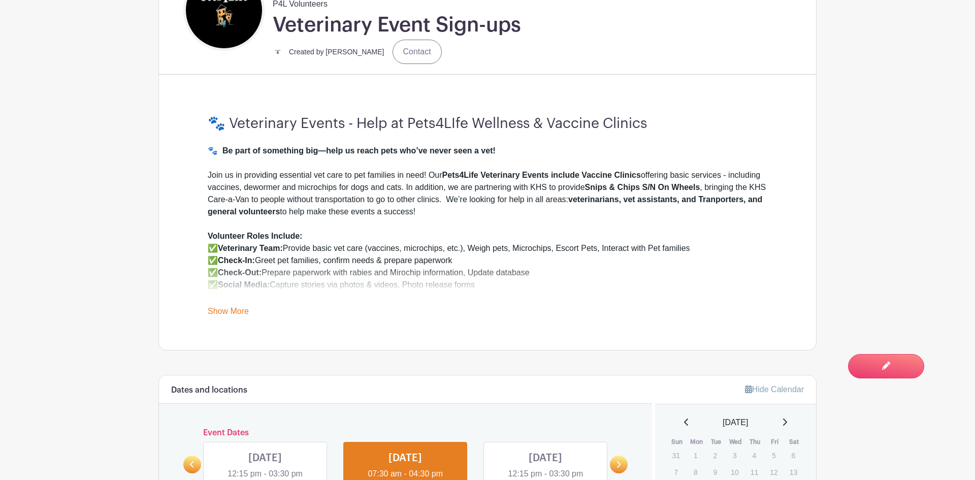
scroll to position [335, 0]
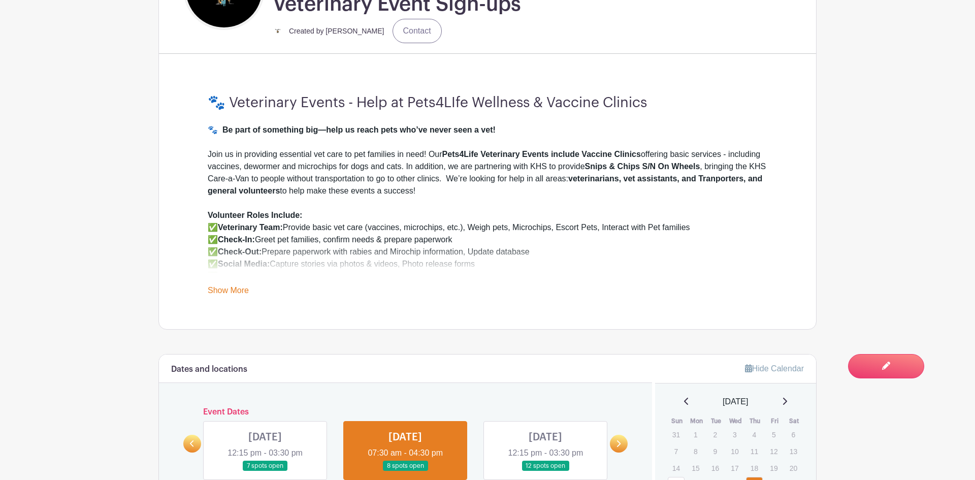
click at [232, 291] on link "Show More" at bounding box center [228, 292] width 41 height 13
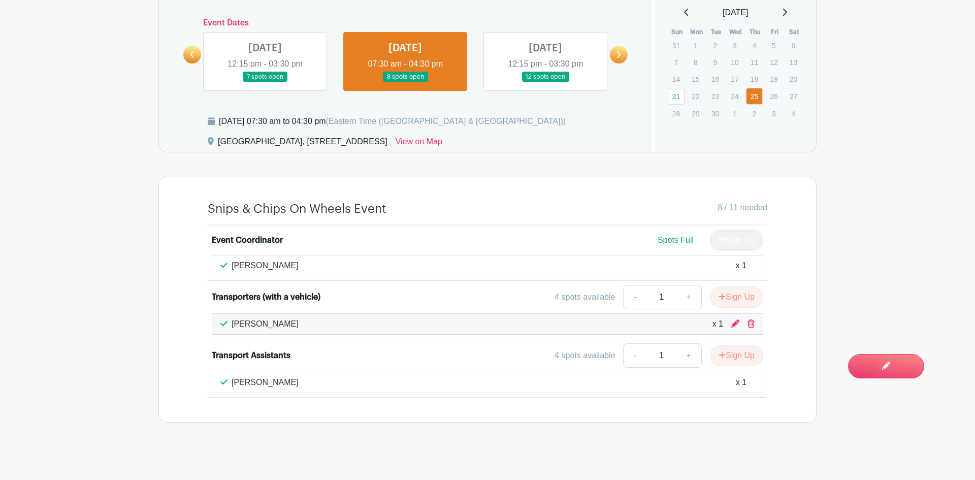
scroll to position [789, 0]
